Goal: Complete application form: Complete application form

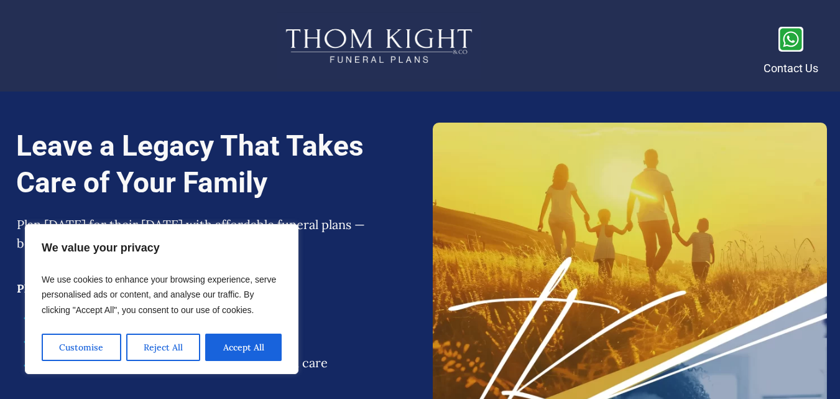
click at [248, 358] on button "Accept All" at bounding box center [243, 346] width 76 height 27
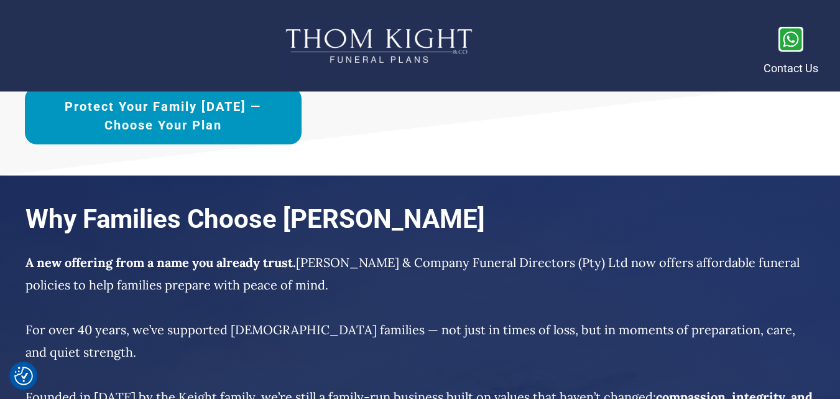
scroll to position [4267, 0]
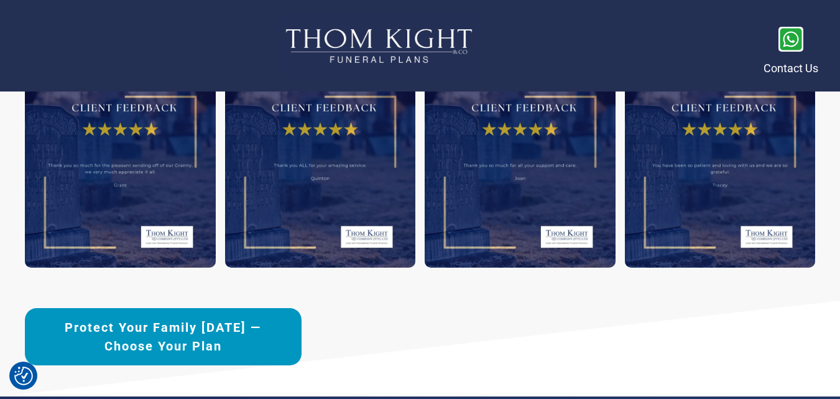
click at [230, 338] on span "Protect Your Family [DATE] —Choose Your Plan" at bounding box center [163, 336] width 233 height 37
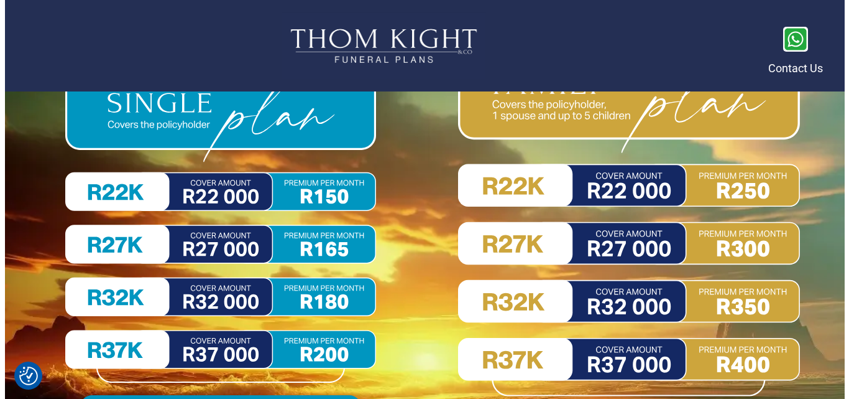
scroll to position [5746, 0]
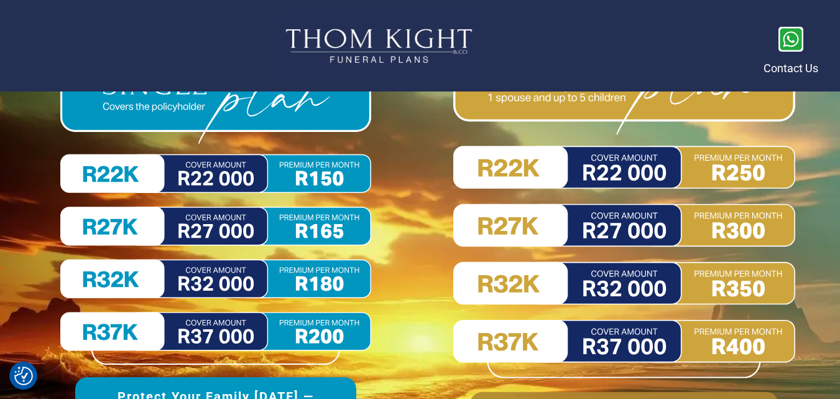
click at [556, 235] on img at bounding box center [624, 205] width 342 height 346
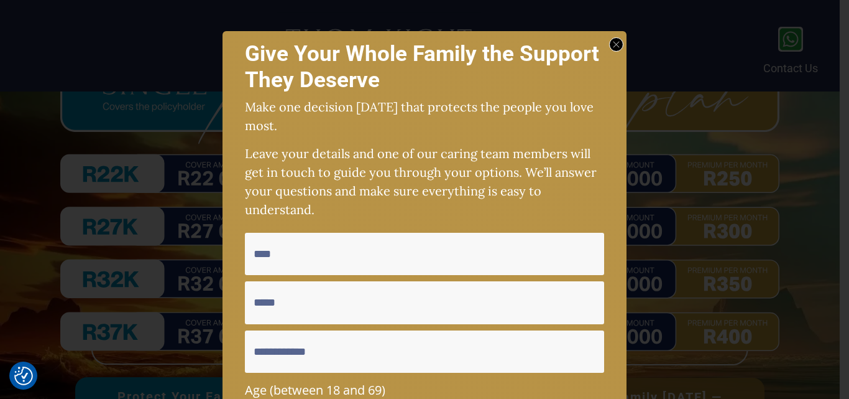
scroll to position [249, 0]
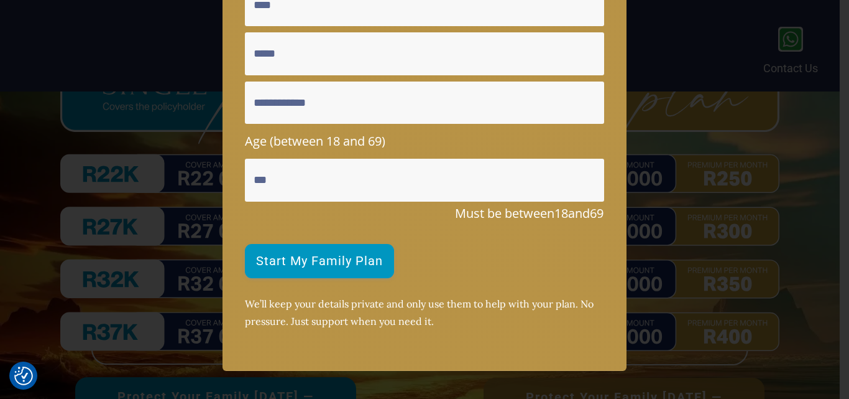
click at [317, 261] on span "Start My Family Plan" at bounding box center [319, 261] width 127 height 12
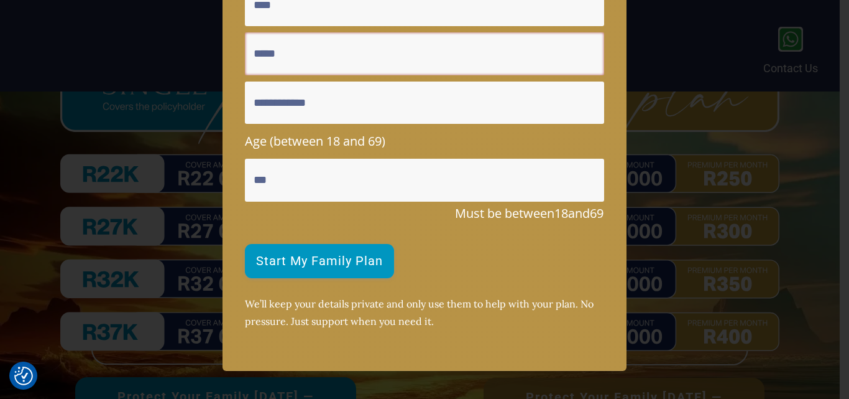
click at [317, 261] on span "Start My Family Plan" at bounding box center [319, 261] width 127 height 12
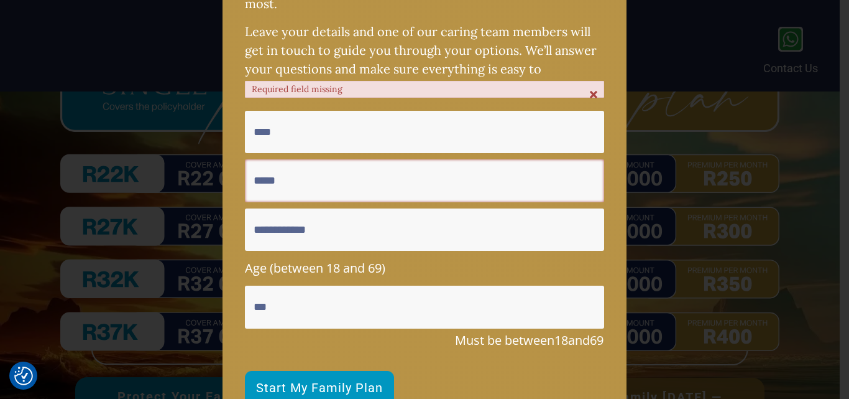
scroll to position [0, 0]
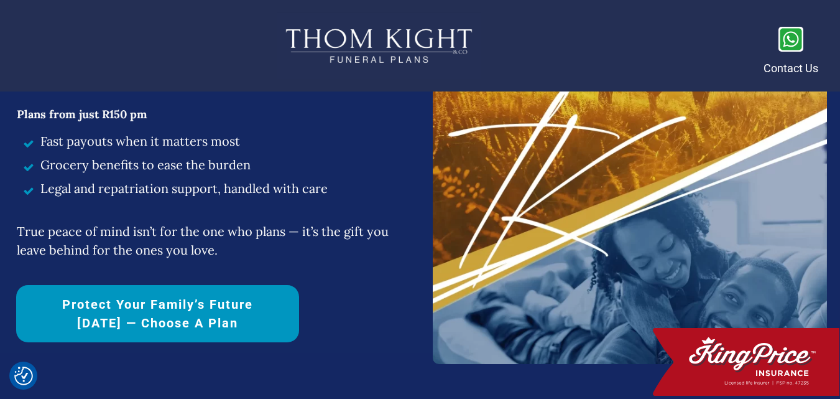
scroll to position [187, 0]
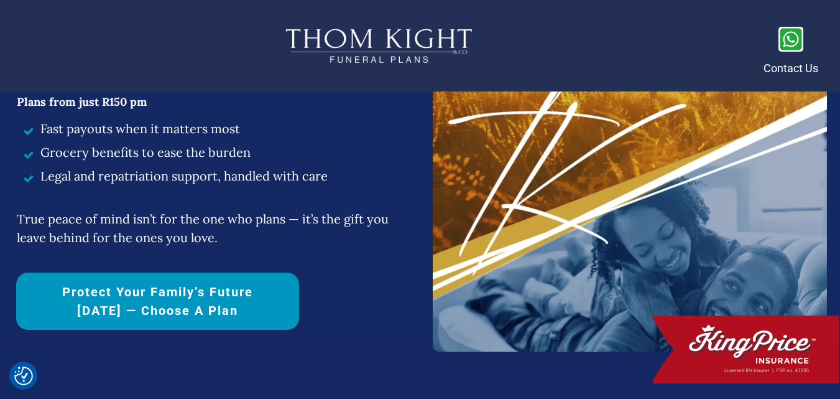
click at [150, 309] on span "Protect Your Family’s Future [DATE] — Choose a Plan" at bounding box center [157, 300] width 239 height 37
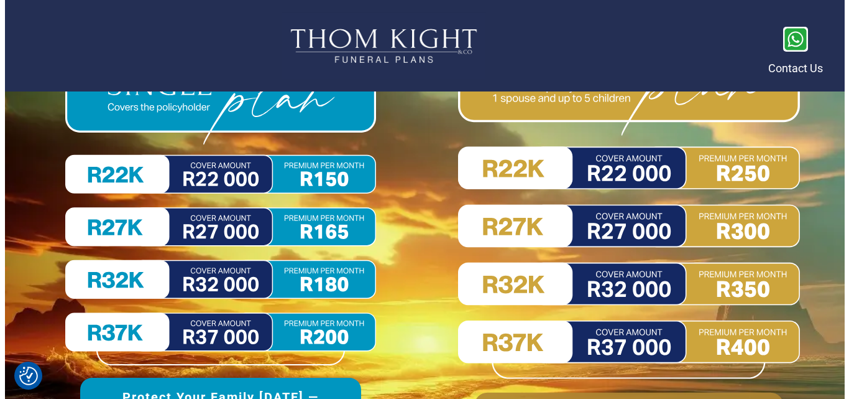
scroll to position [5746, 0]
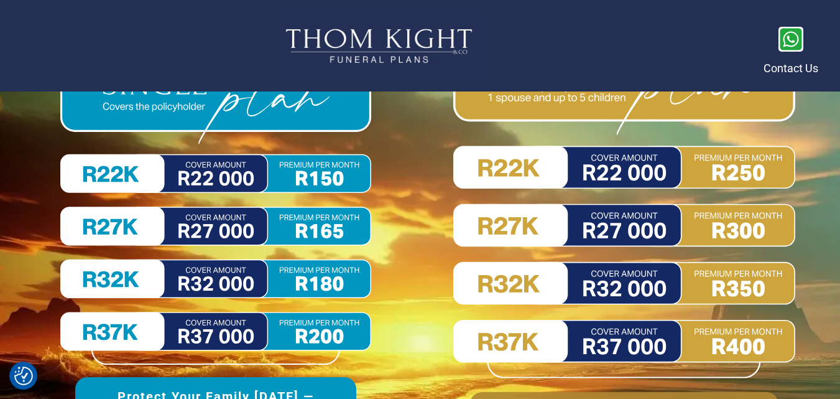
click at [510, 229] on img at bounding box center [624, 205] width 342 height 346
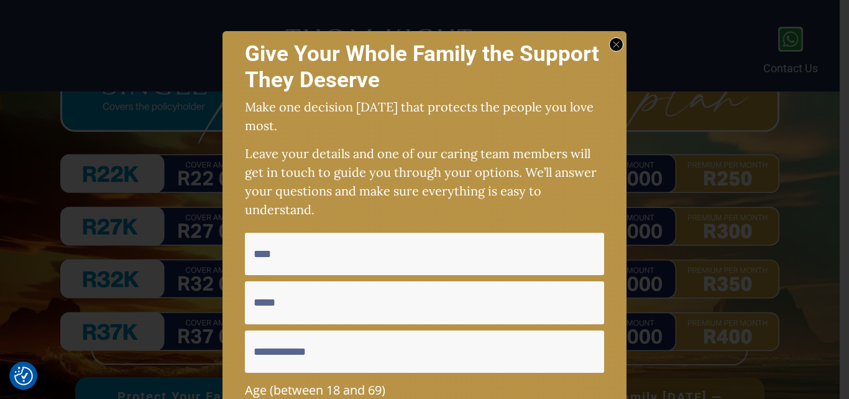
click at [335, 259] on input "text" at bounding box center [424, 254] width 359 height 42
type input "**********"
click at [313, 310] on input "email" at bounding box center [424, 302] width 359 height 42
type input "**********"
click at [302, 351] on input "text" at bounding box center [424, 351] width 359 height 42
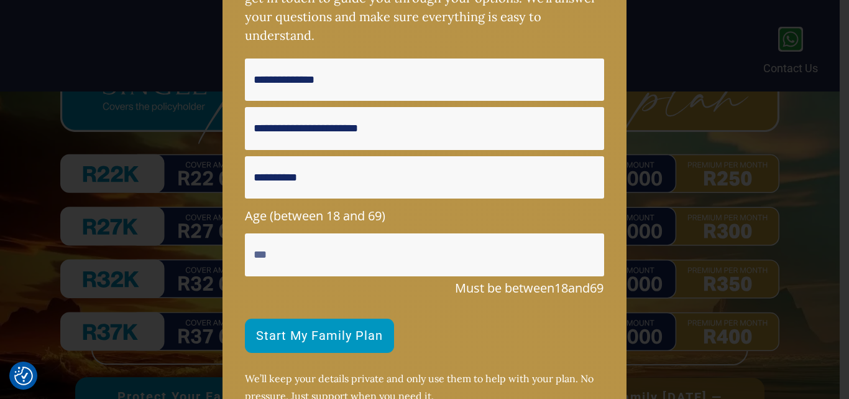
scroll to position [187, 0]
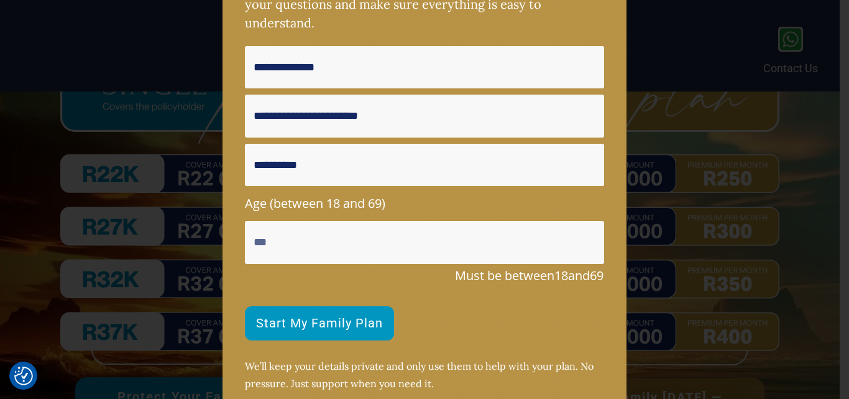
type input "**********"
click at [263, 244] on input "**" at bounding box center [424, 242] width 359 height 42
type input "*"
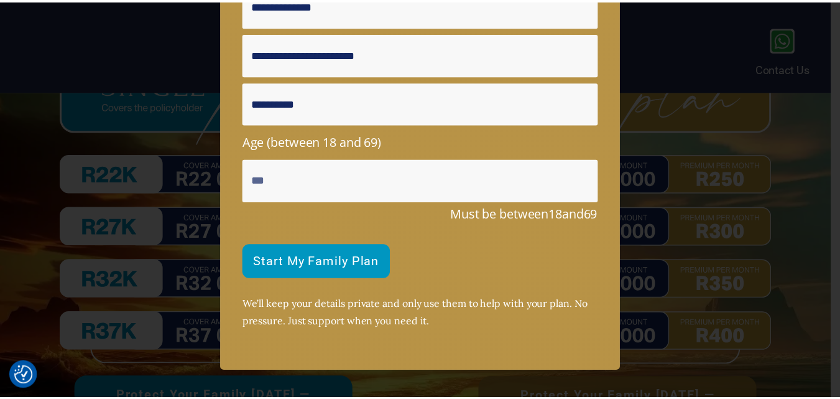
scroll to position [252, 0]
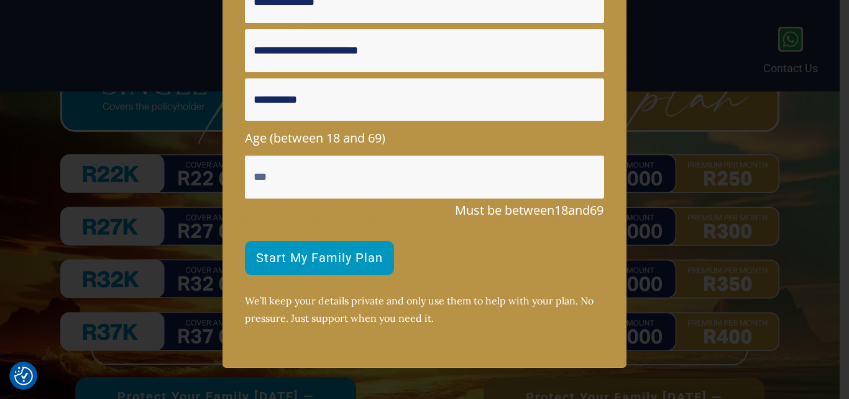
type input "**"
click at [340, 262] on span "Start My Family Plan" at bounding box center [319, 258] width 127 height 12
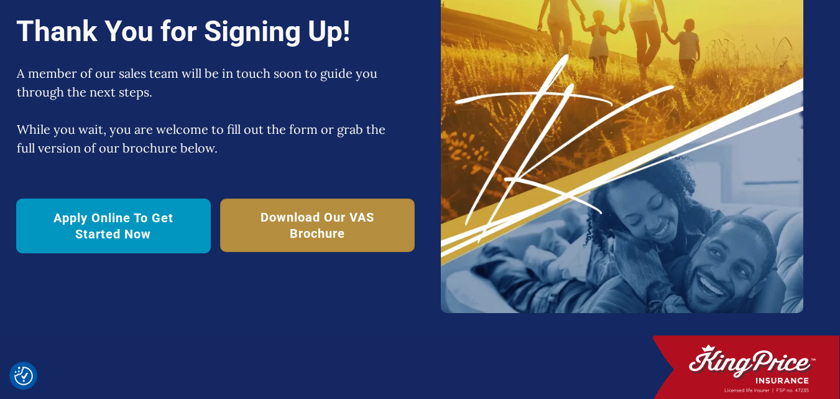
scroll to position [187, 0]
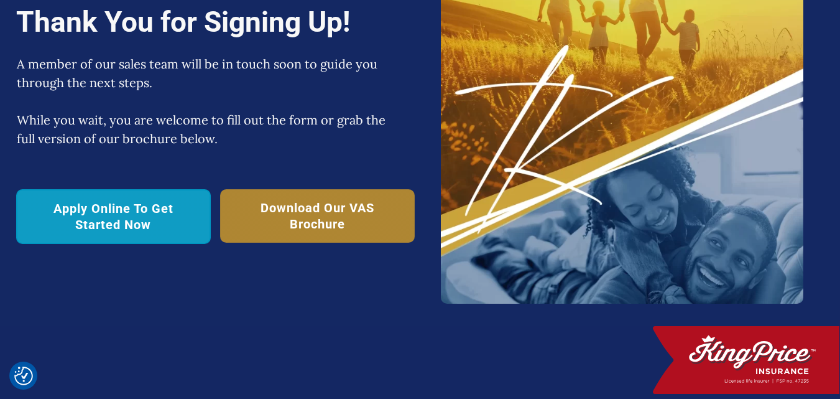
click at [94, 215] on span "Apply Online To Get Started Now" at bounding box center [113, 216] width 165 height 32
